Goal: Find specific page/section: Find specific page/section

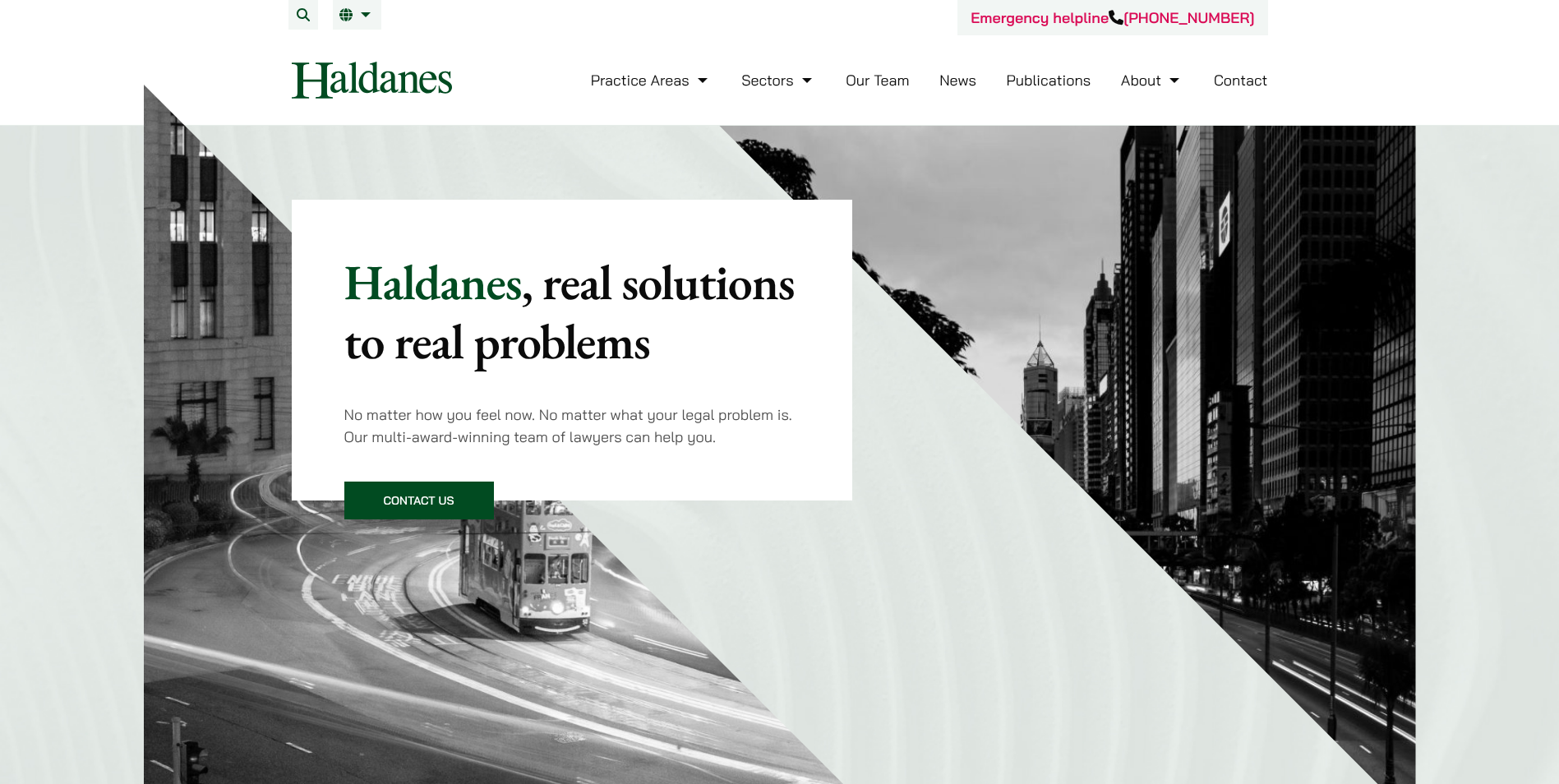
click at [857, 81] on link "Our Team" at bounding box center [878, 80] width 63 height 19
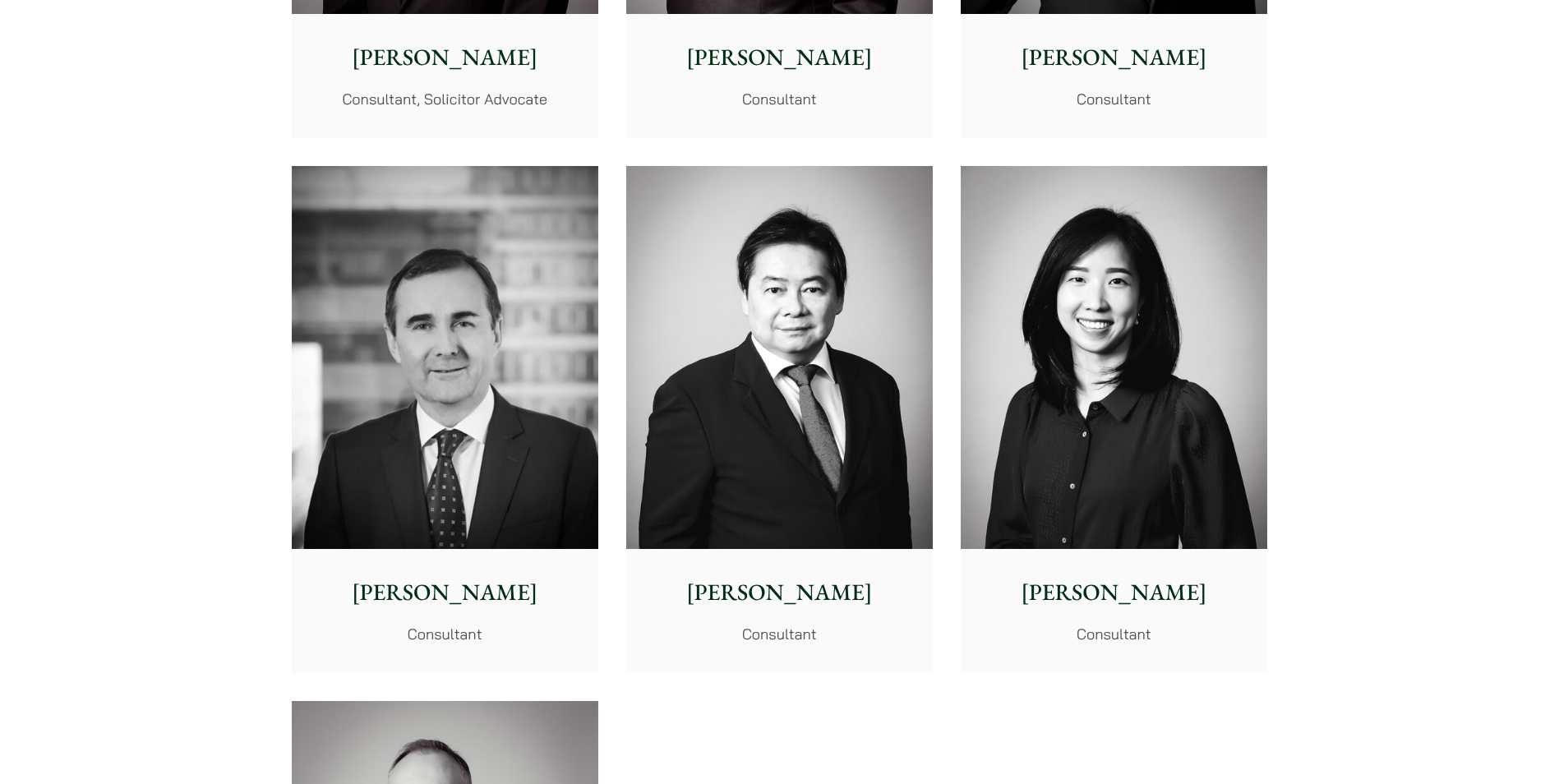
scroll to position [8043, 0]
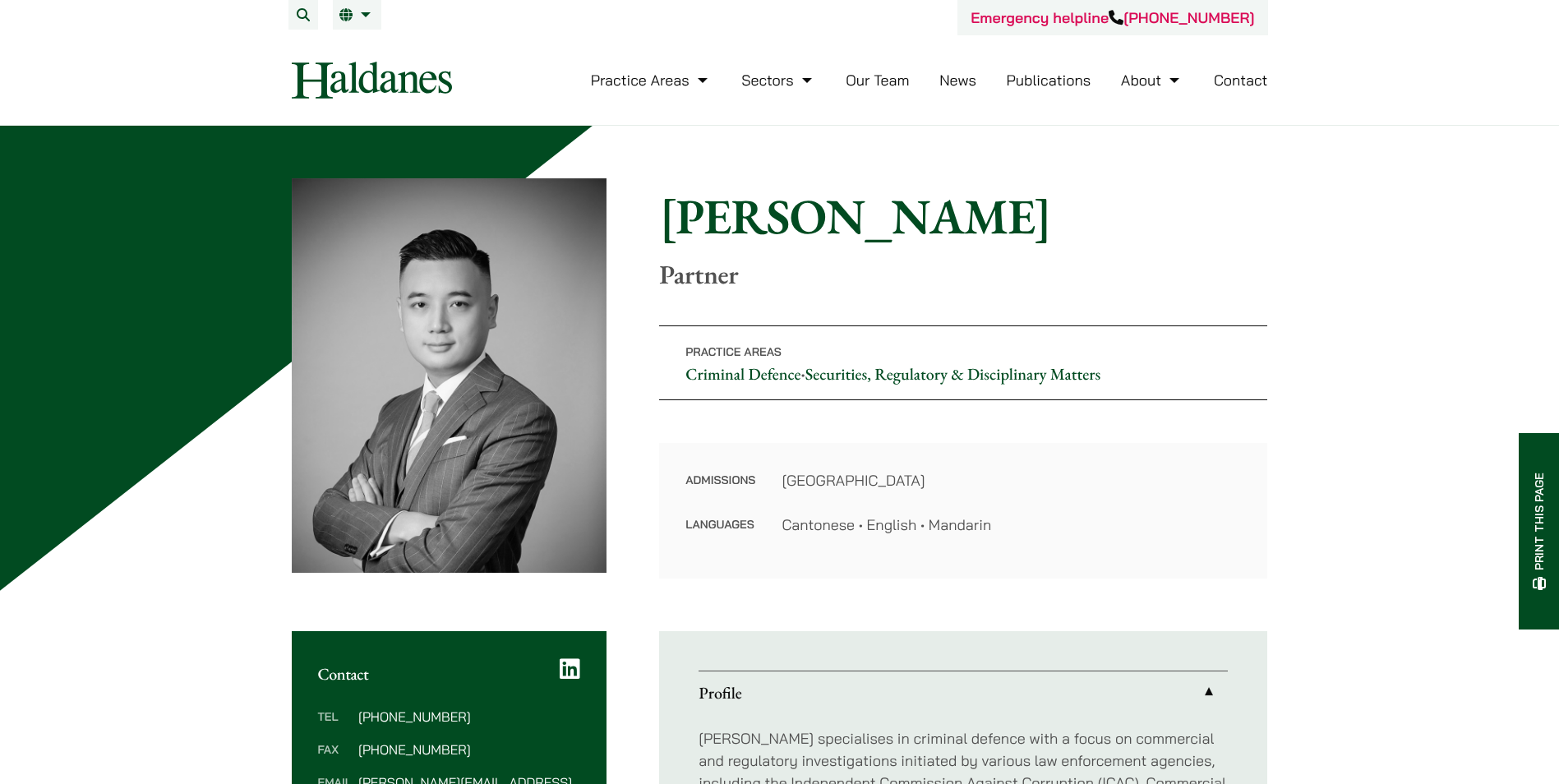
click at [657, 245] on div "Home » Lawyers » [PERSON_NAME] [PERSON_NAME] Partner Practice Areas Criminal De…" at bounding box center [780, 379] width 977 height 401
